Goal: Find specific page/section: Locate a particular part of the current website

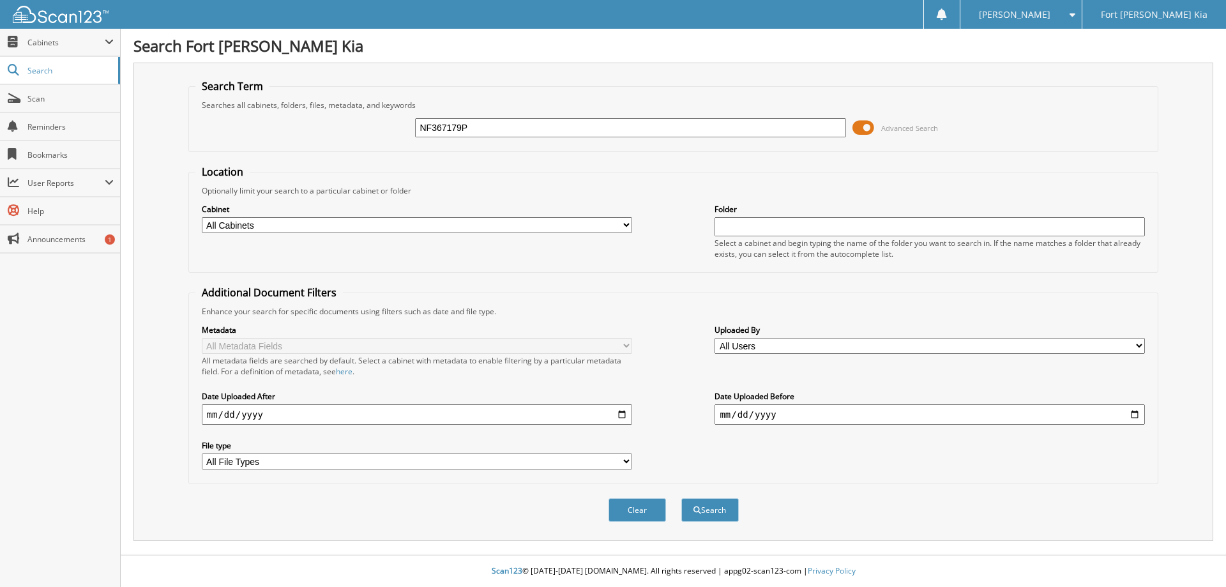
type input "NF367179P"
click at [682, 498] on button "Search" at bounding box center [710, 510] width 57 height 24
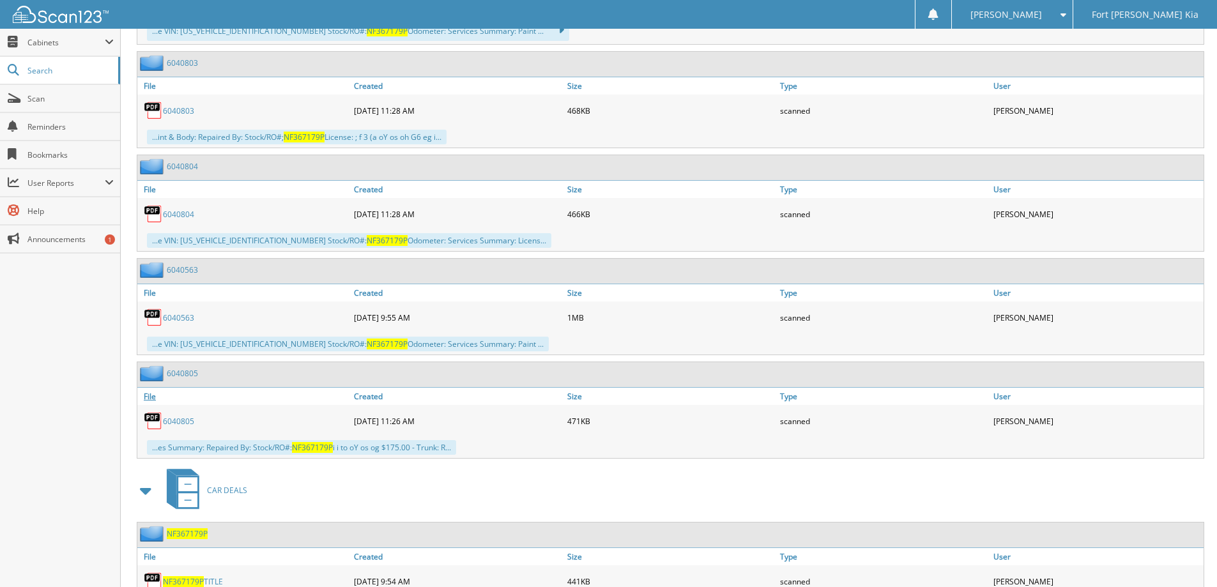
scroll to position [979, 0]
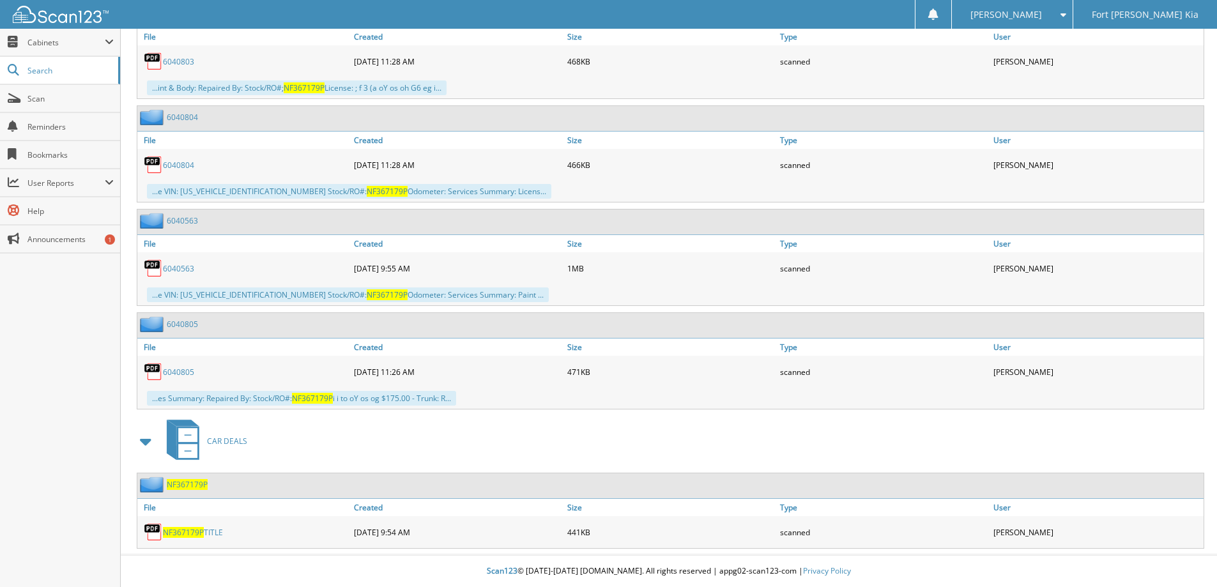
click at [181, 485] on span "NF367179P" at bounding box center [187, 484] width 41 height 11
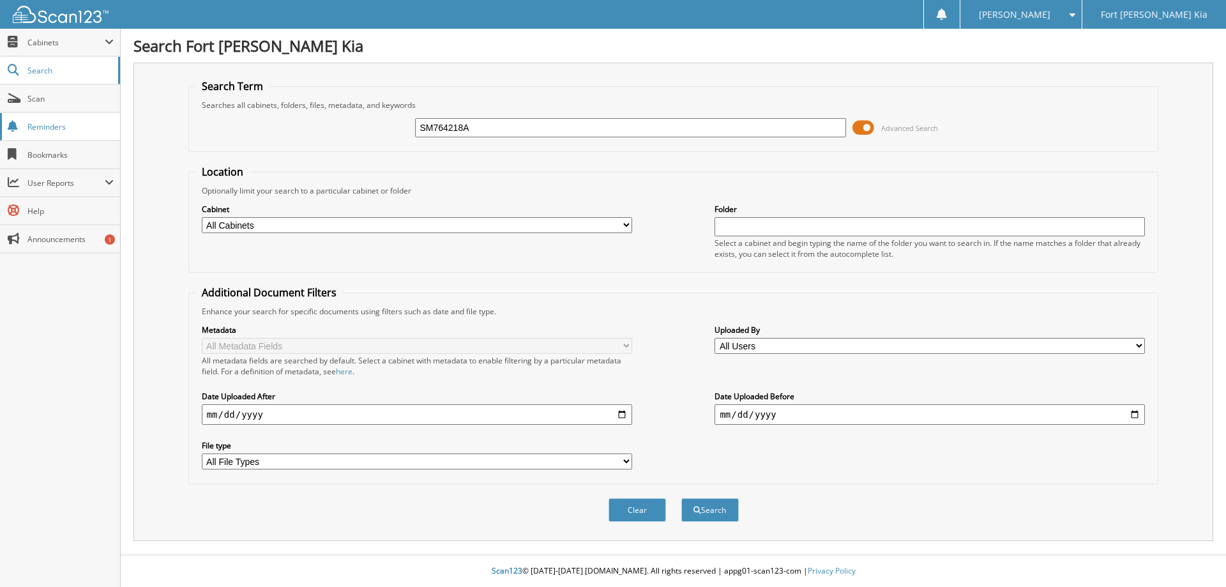
type input "SM764218A"
click at [682, 498] on button "Search" at bounding box center [710, 510] width 57 height 24
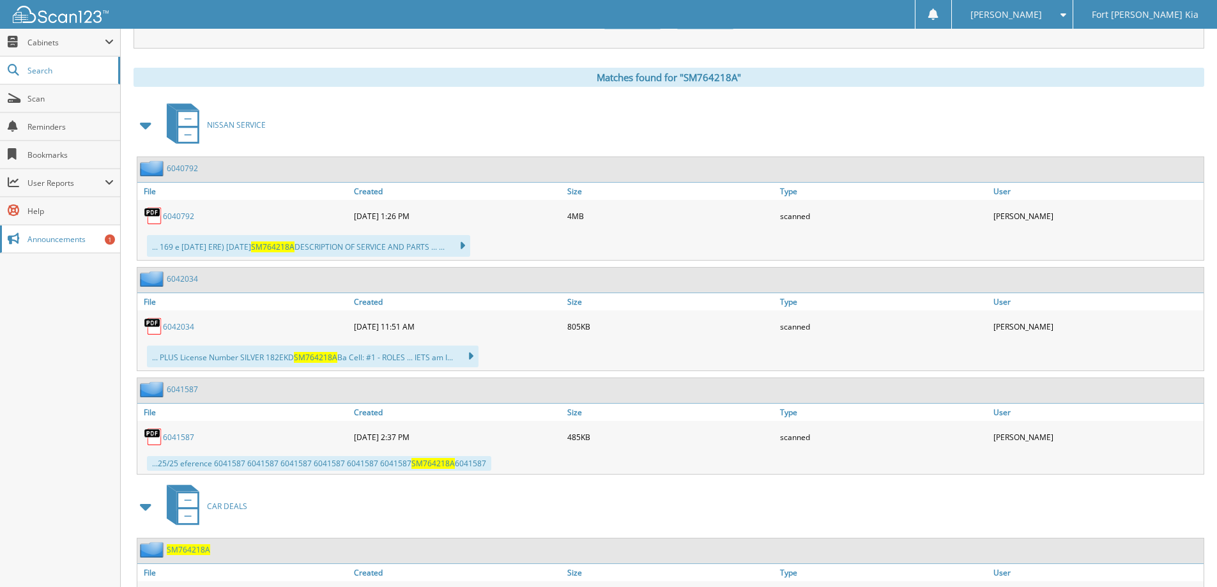
scroll to position [558, 0]
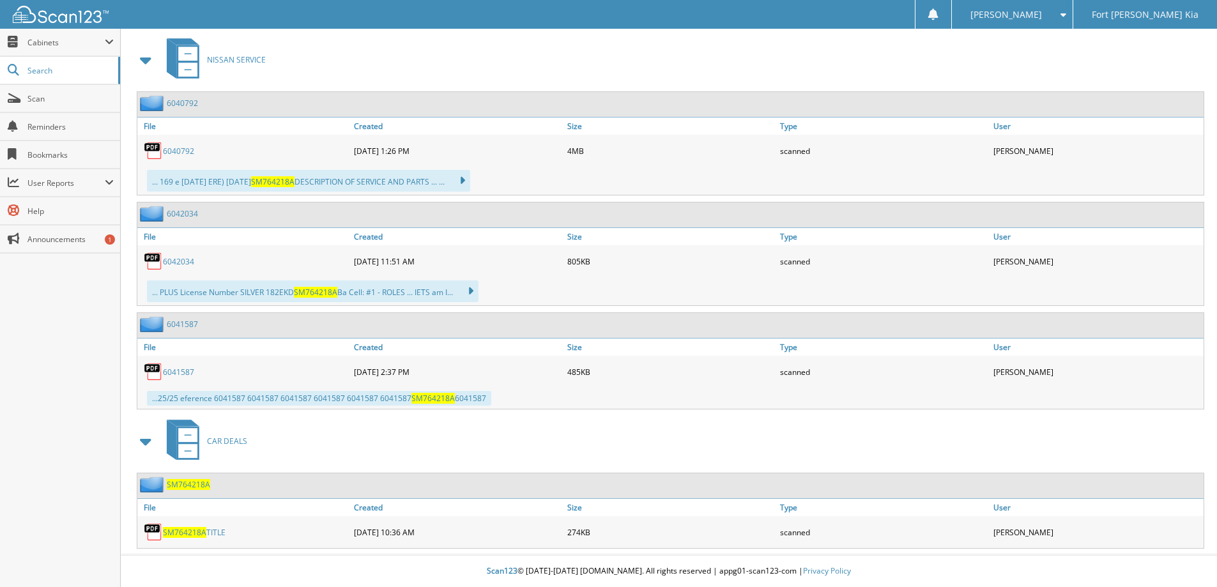
drag, startPoint x: 198, startPoint y: 485, endPoint x: 188, endPoint y: 485, distance: 9.6
click at [197, 485] on span "SM764218A" at bounding box center [188, 484] width 43 height 11
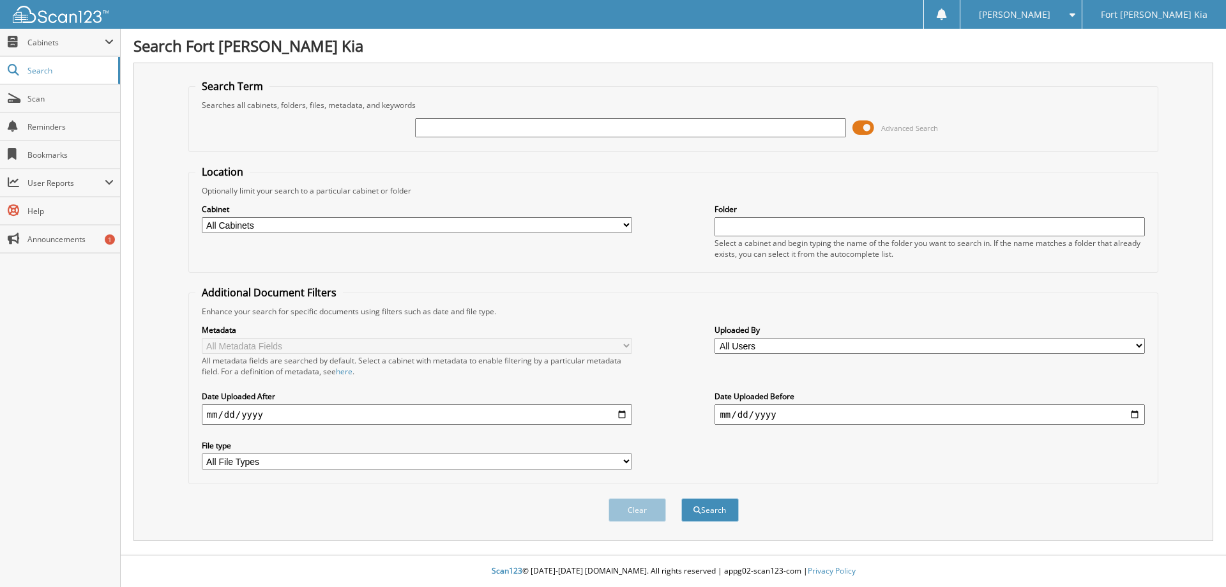
paste input "SC560757"
type input "SC560757"
click at [682, 498] on button "Search" at bounding box center [710, 510] width 57 height 24
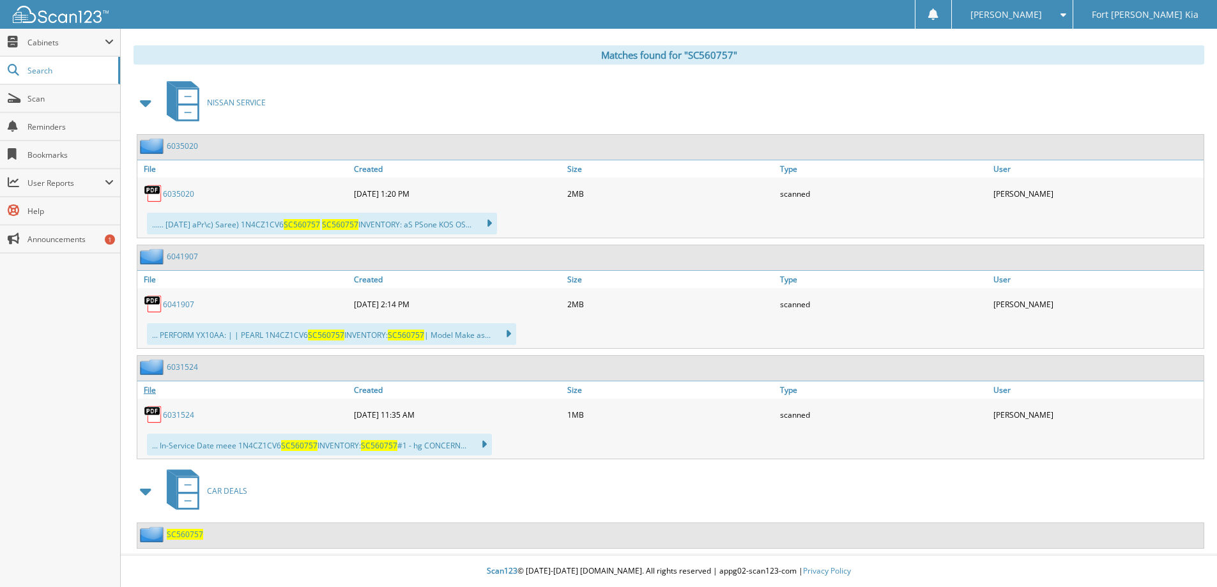
scroll to position [515, 0]
click at [185, 537] on span "SC560757" at bounding box center [185, 534] width 36 height 11
